Goal: Find specific page/section: Find specific page/section

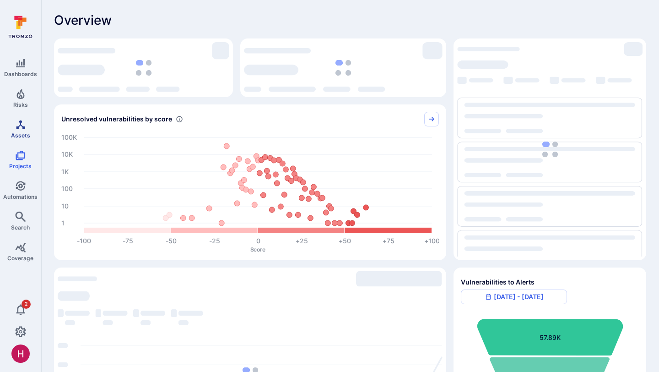
click at [22, 127] on icon "Assets" at bounding box center [20, 124] width 11 height 11
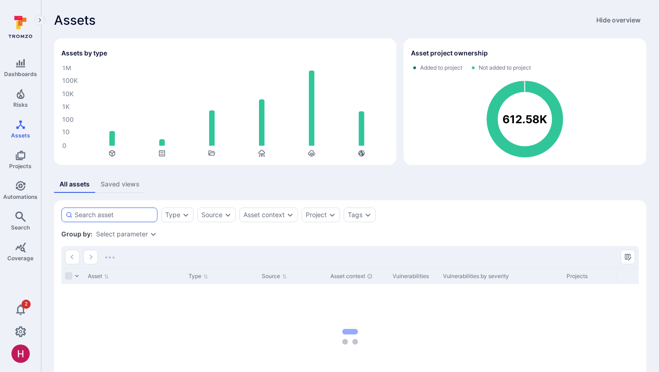
click at [129, 219] on div at bounding box center [109, 214] width 96 height 15
click at [129, 219] on input at bounding box center [114, 214] width 79 height 9
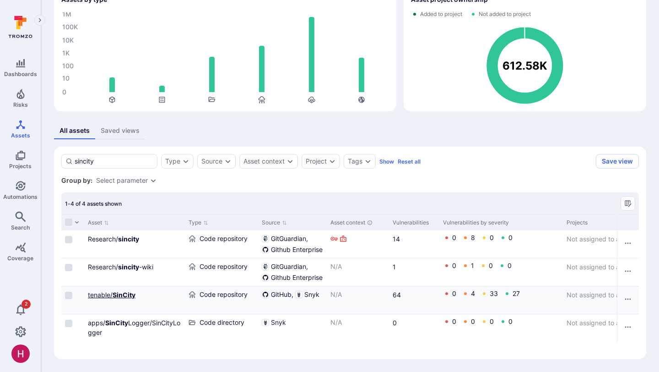
type input "sincity"
click at [119, 291] on b "SinCity" at bounding box center [124, 295] width 23 height 8
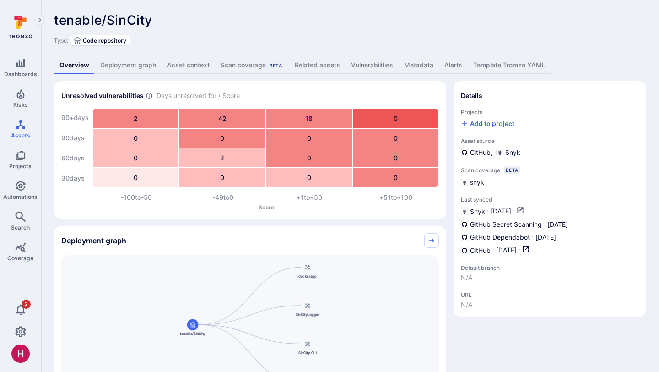
click at [139, 69] on link "Deployment graph" at bounding box center [128, 65] width 67 height 17
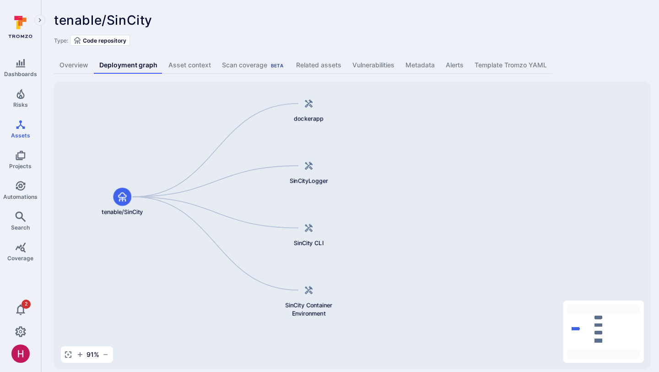
drag, startPoint x: 520, startPoint y: 208, endPoint x: 396, endPoint y: 194, distance: 124.4
click at [396, 194] on div "dockerapp tenable/SinCity SinCityLogger SinCity CLI SinCity Container Environme…" at bounding box center [352, 225] width 597 height 288
